Goal: Use online tool/utility: Utilize a website feature to perform a specific function

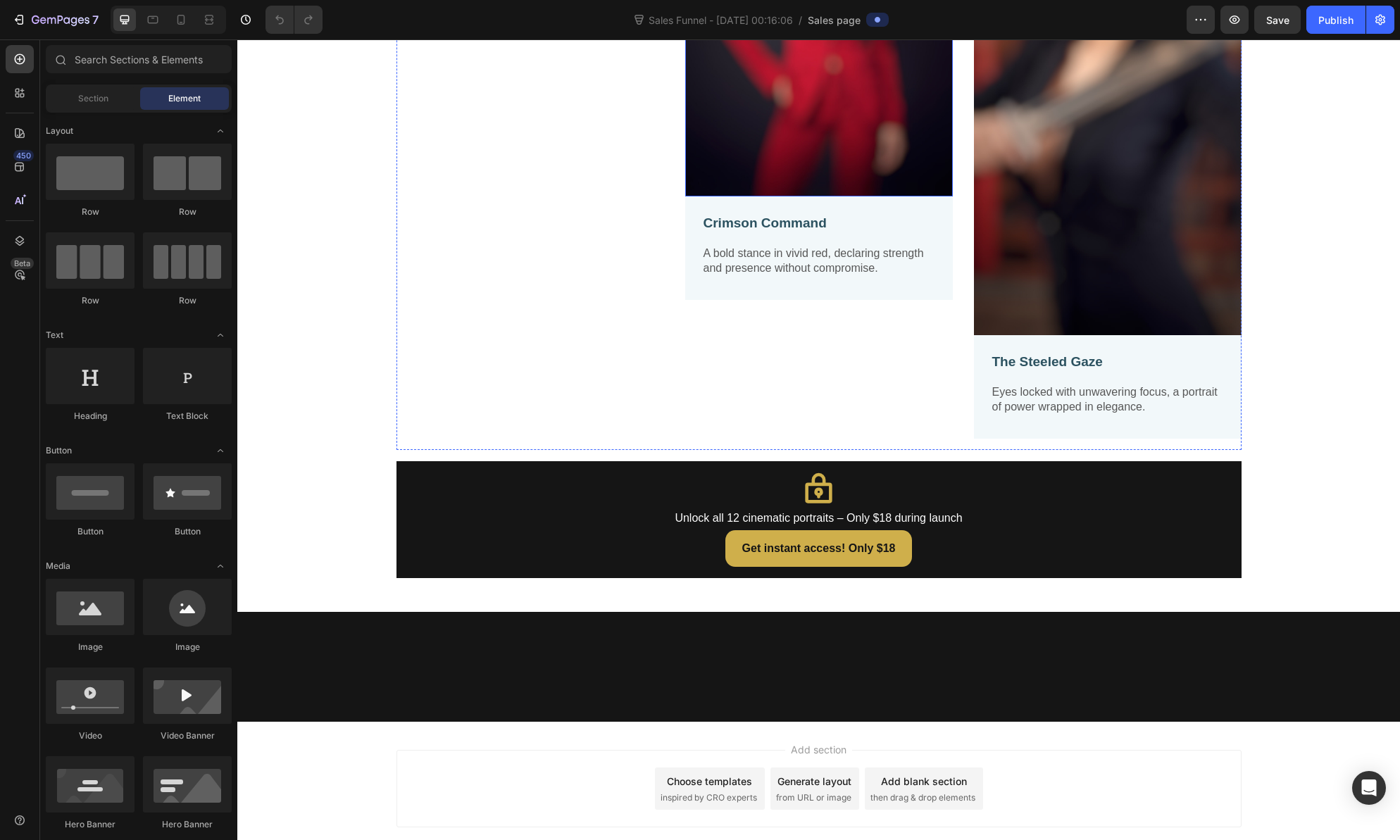
scroll to position [911, 0]
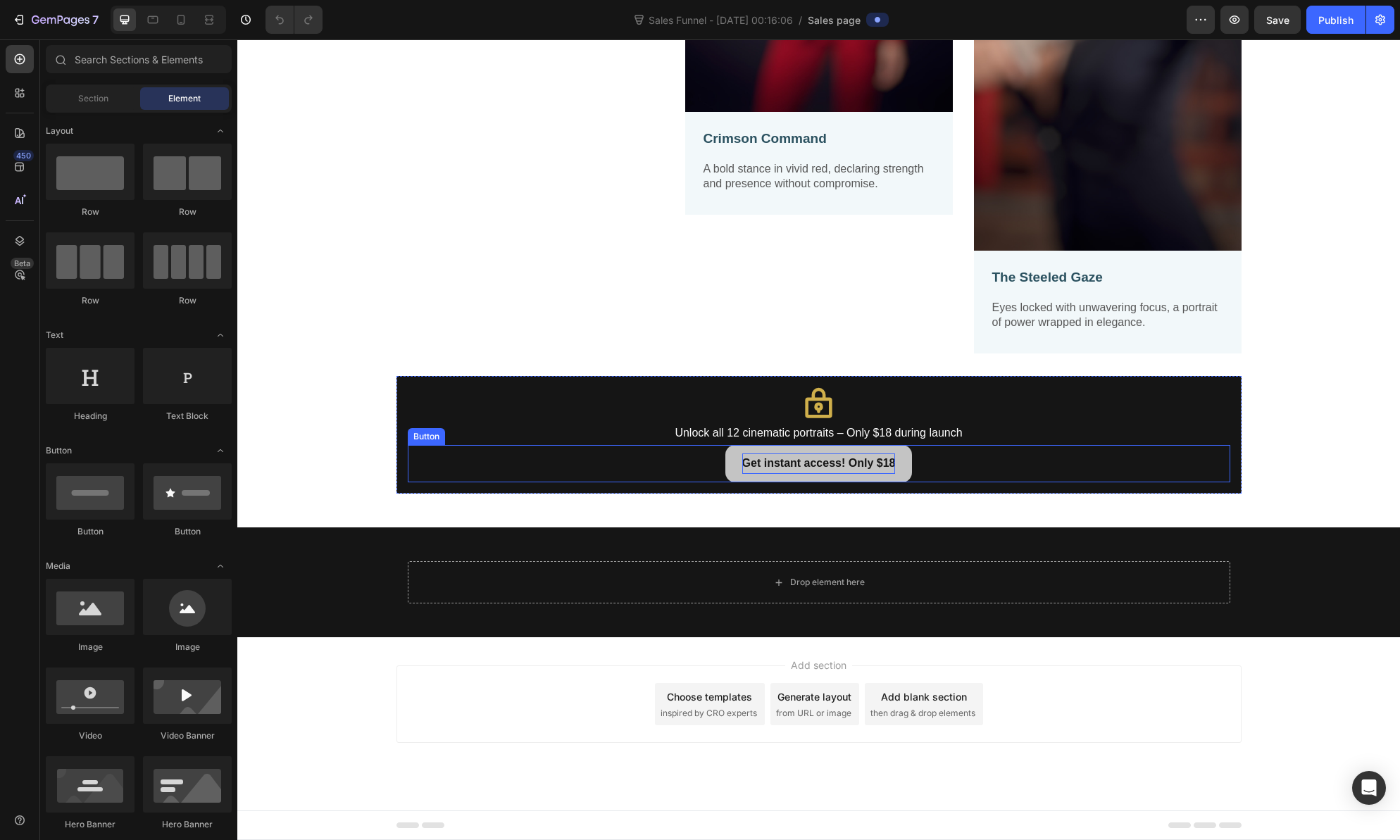
click at [798, 470] on p "Get instant access! Only $18" at bounding box center [819, 463] width 154 height 20
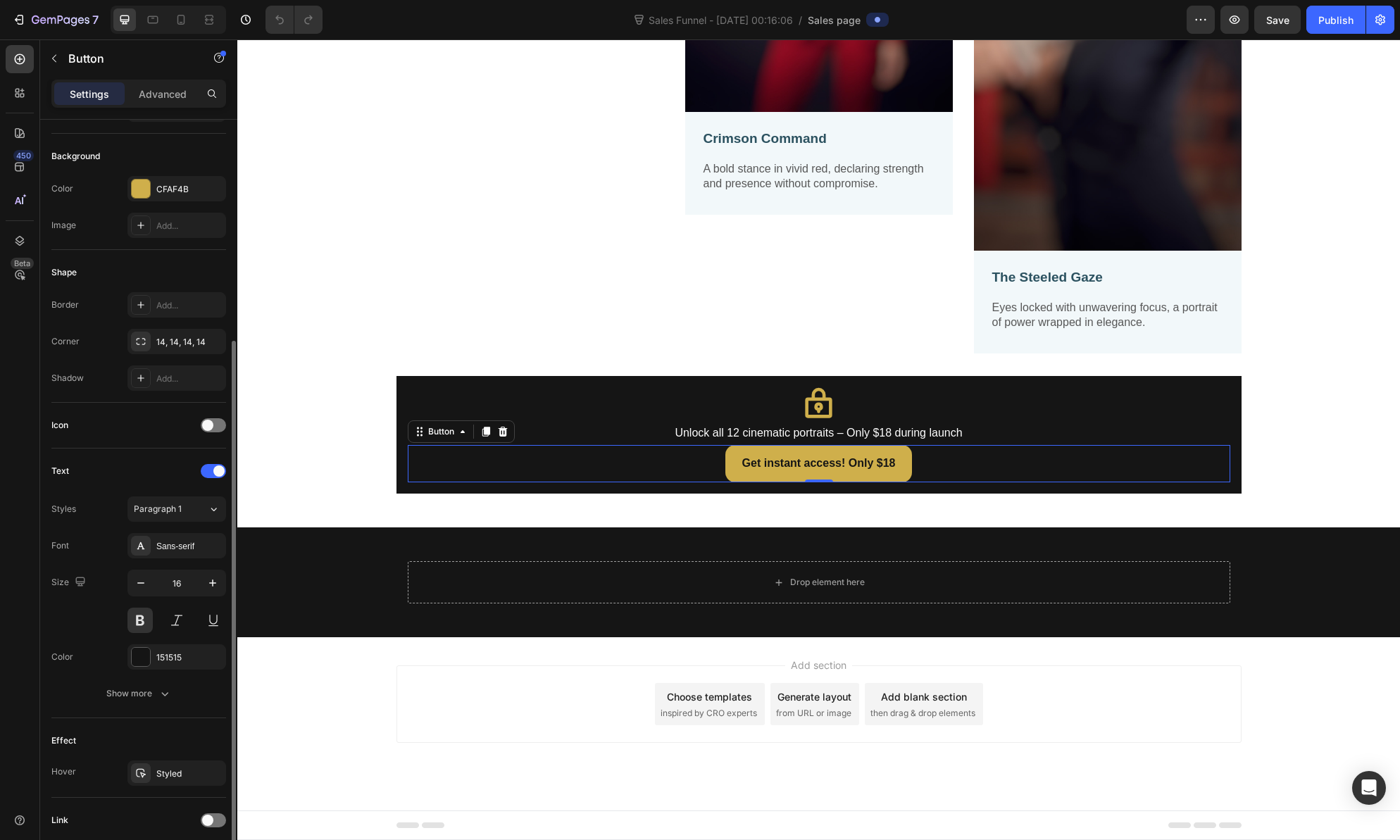
scroll to position [207, 0]
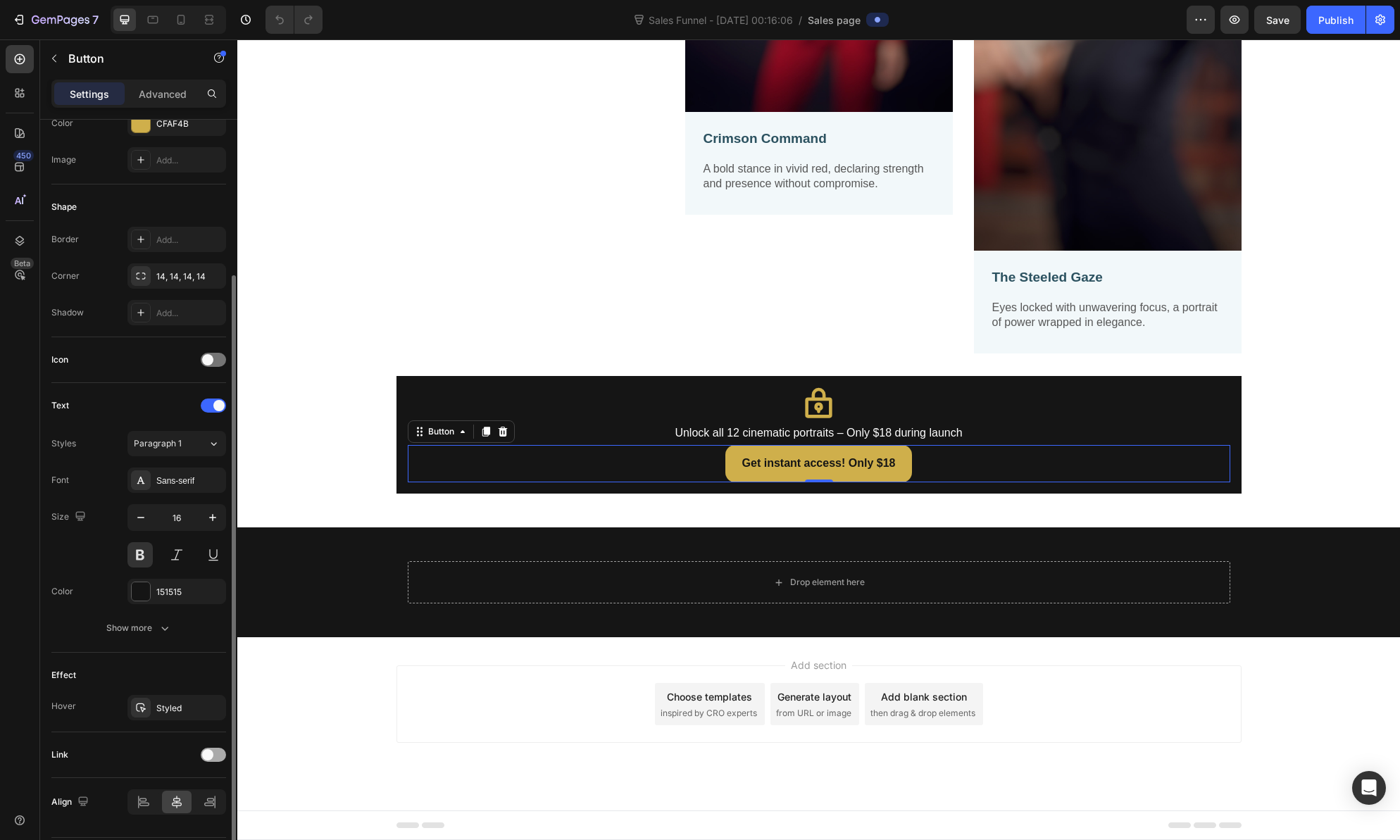
click at [214, 752] on div at bounding box center [213, 755] width 26 height 14
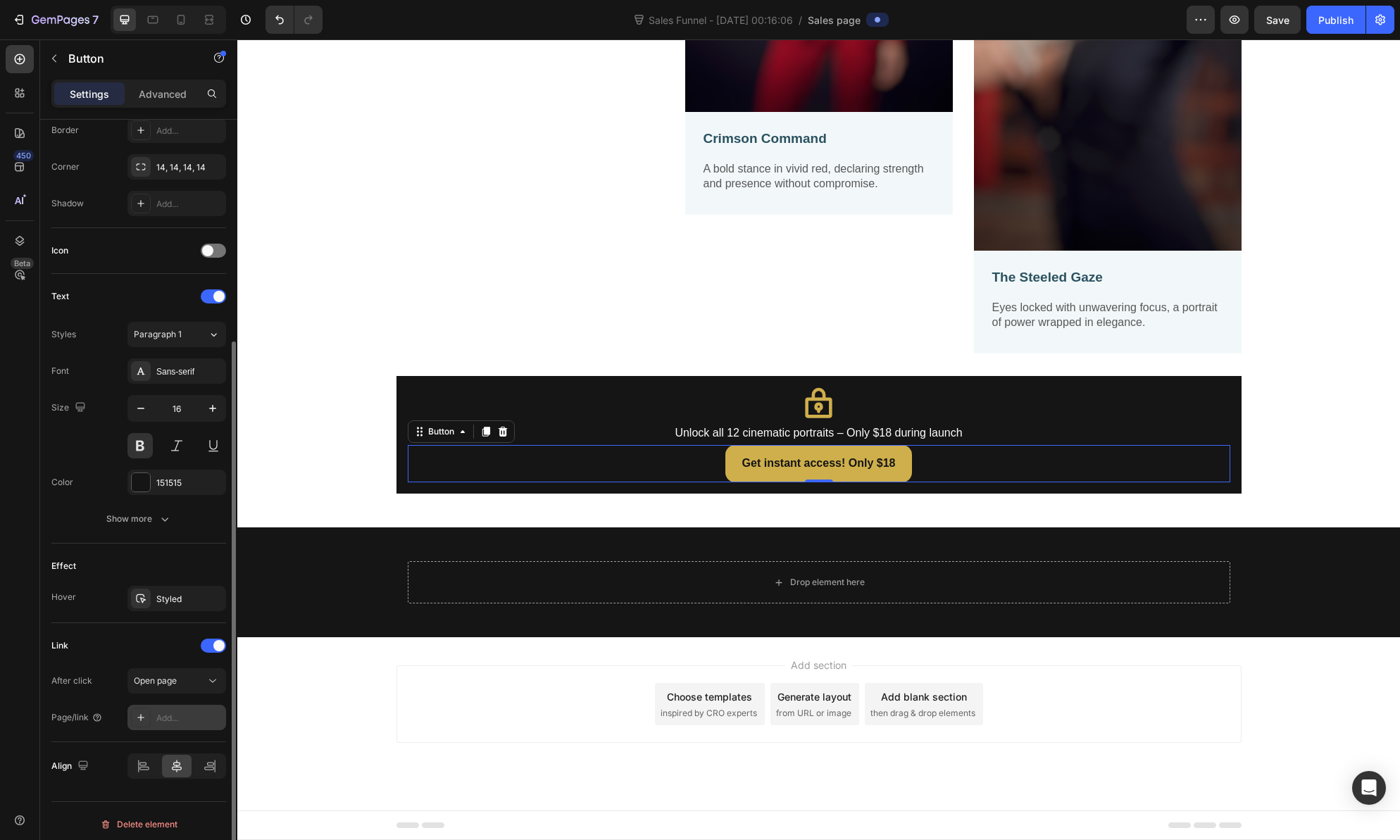
click at [142, 717] on icon at bounding box center [141, 717] width 7 height 7
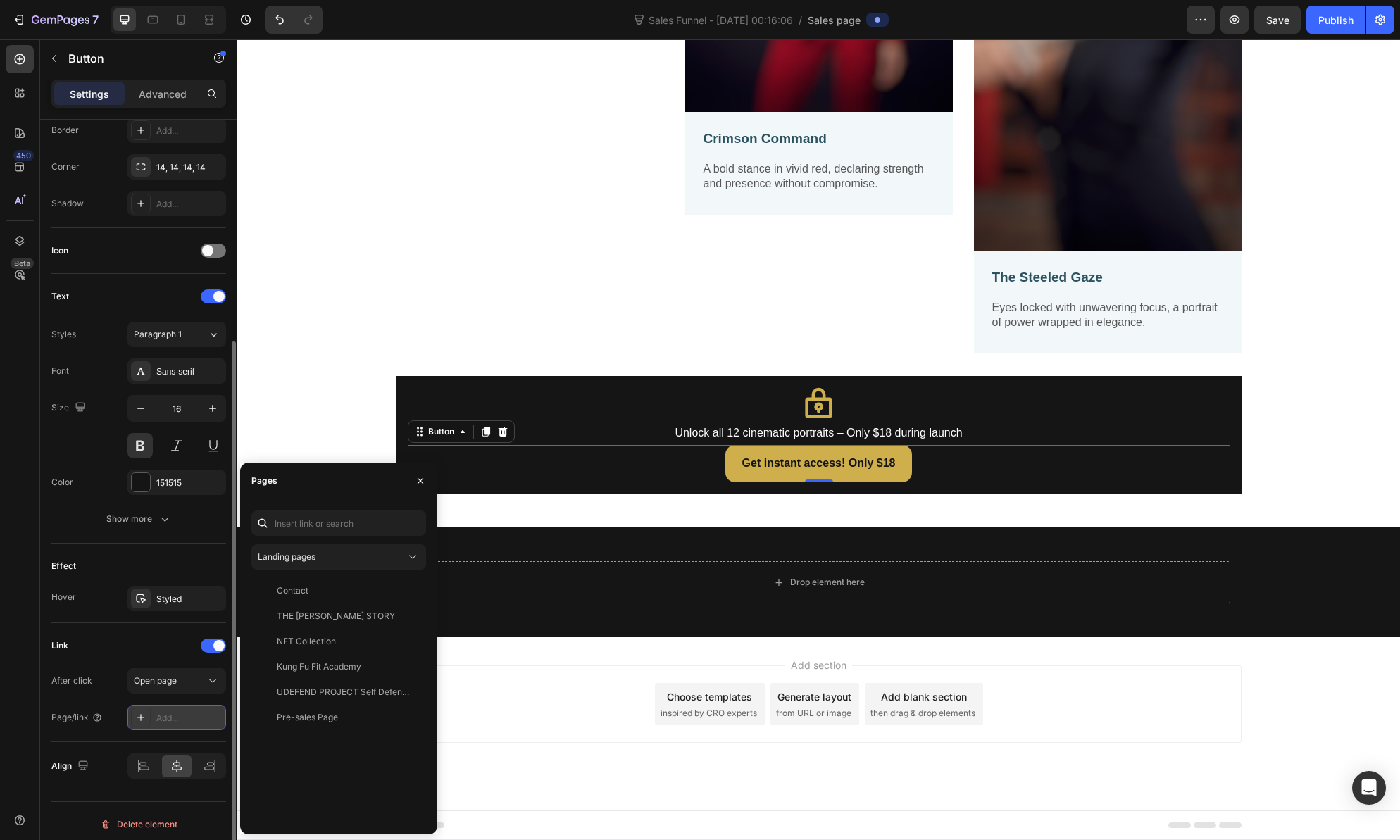
click at [142, 717] on icon at bounding box center [141, 717] width 7 height 7
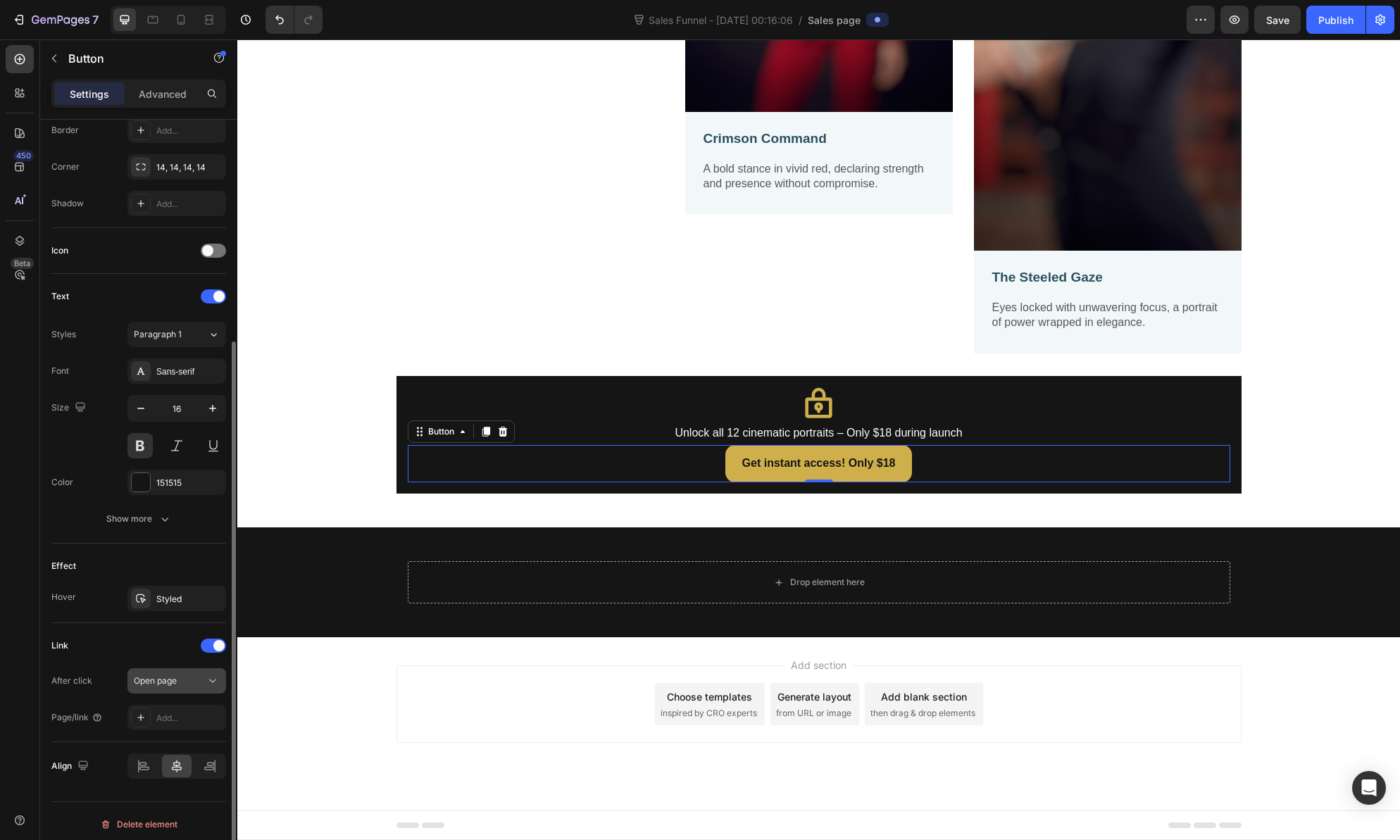
click at [170, 683] on span "Open page" at bounding box center [155, 681] width 43 height 11
click at [195, 679] on div "Open page" at bounding box center [169, 681] width 72 height 12
click at [180, 679] on div "Open page" at bounding box center [169, 681] width 72 height 12
click at [186, 717] on div "Add..." at bounding box center [189, 718] width 66 height 12
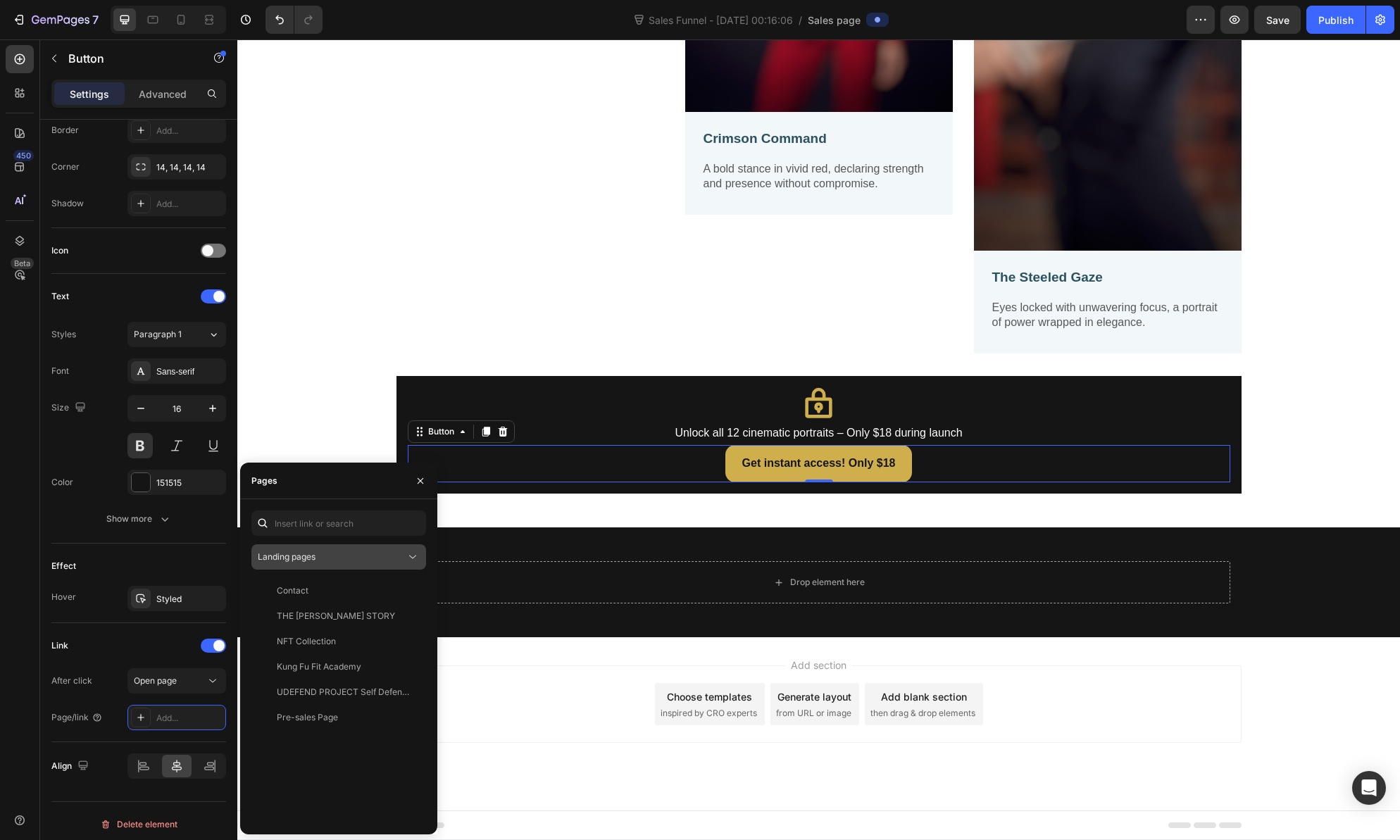
click at [344, 556] on div "Landing pages" at bounding box center [331, 557] width 148 height 12
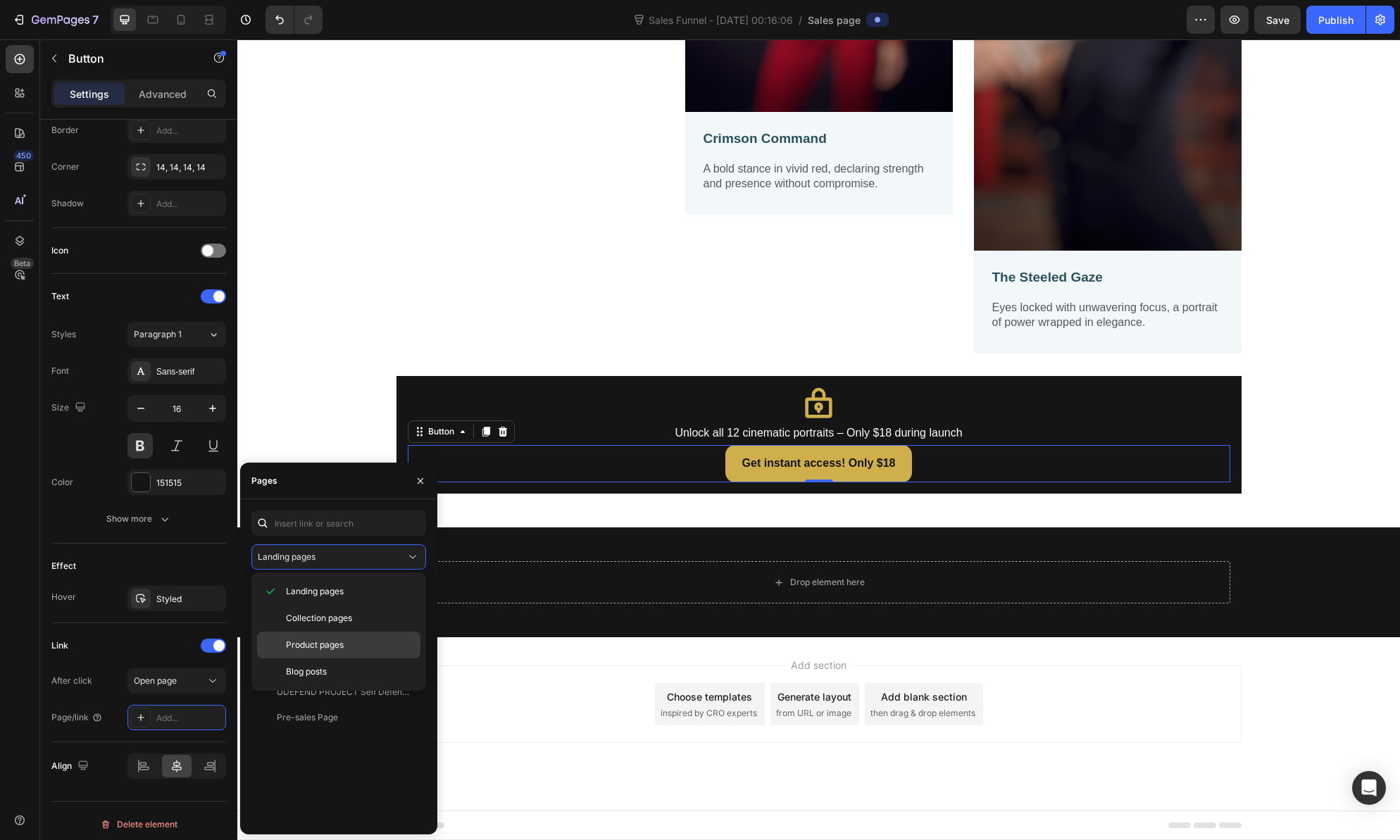
click at [333, 645] on span "Product pages" at bounding box center [314, 645] width 57 height 12
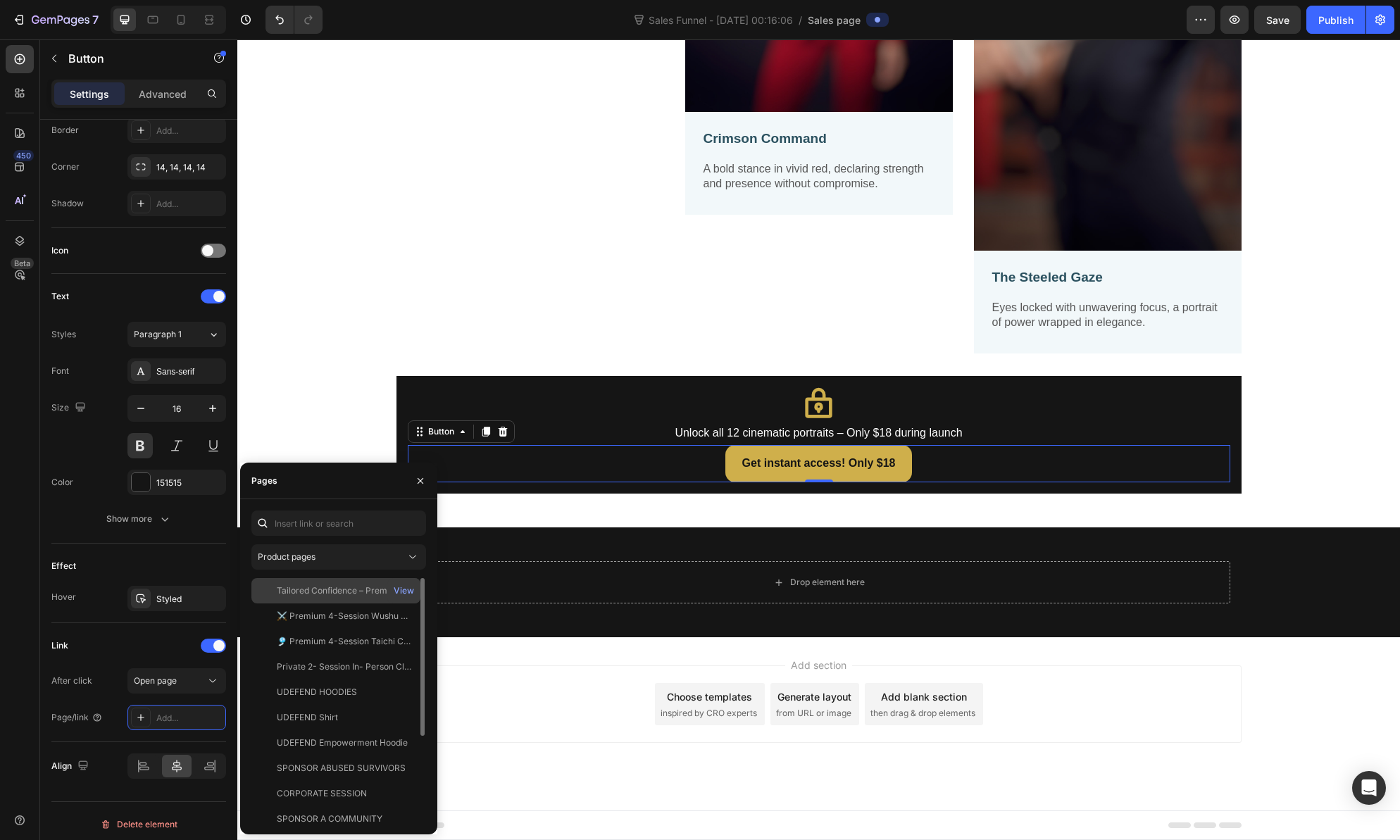
click at [336, 588] on div "Tailored Confidence – Premium Photo Collection by [PERSON_NAME]| Exclusive Digi…" at bounding box center [344, 591] width 135 height 12
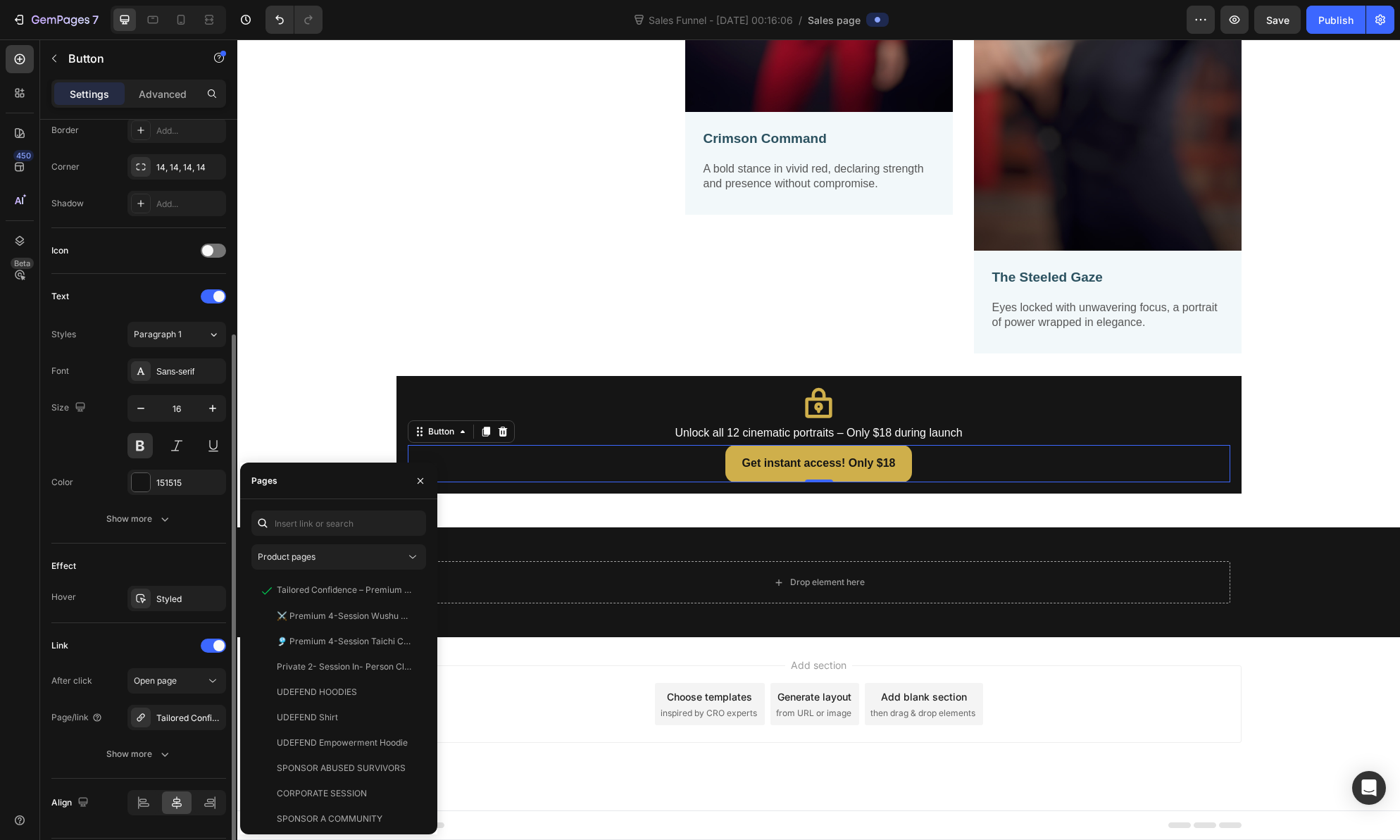
click at [143, 645] on div "Link" at bounding box center [138, 645] width 174 height 22
